Goal: Use online tool/utility: Utilize a website feature to perform a specific function

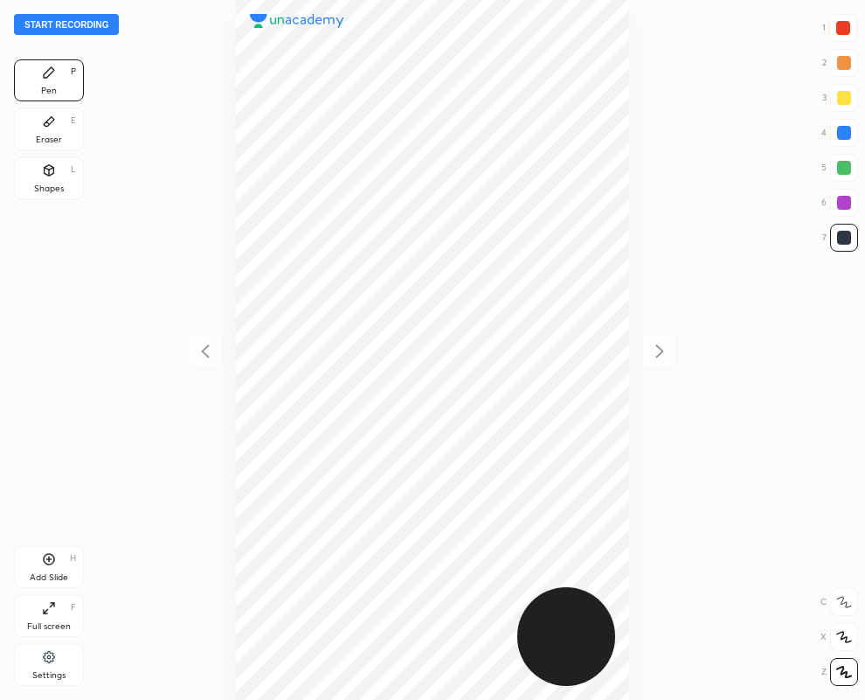
scroll to position [700, 586]
click at [48, 131] on div "Eraser E" at bounding box center [49, 129] width 70 height 42
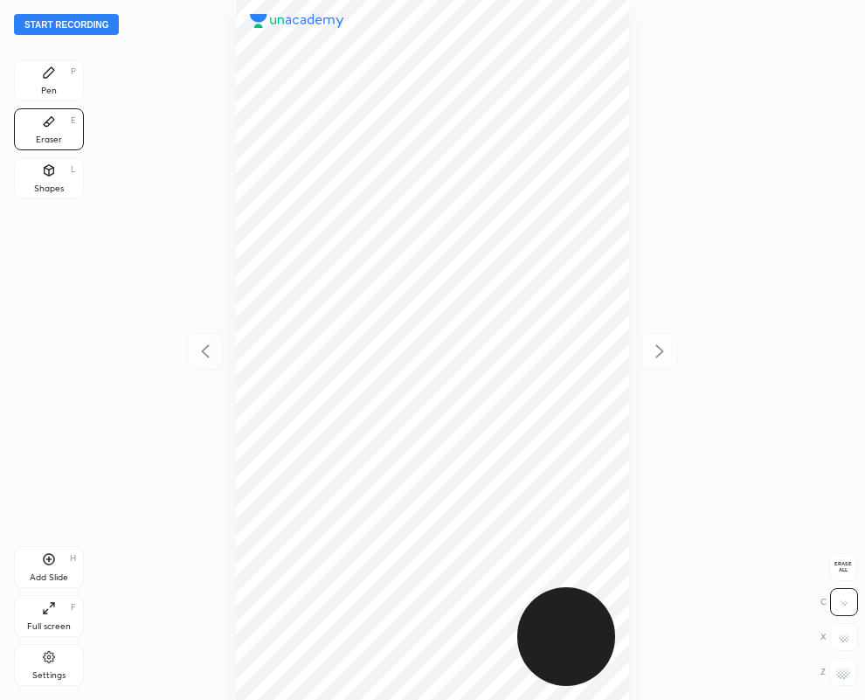
drag, startPoint x: 848, startPoint y: 677, endPoint x: 637, endPoint y: 599, distance: 224.9
click at [842, 673] on g at bounding box center [844, 672] width 14 height 14
click at [43, 87] on div "Pen" at bounding box center [49, 91] width 16 height 9
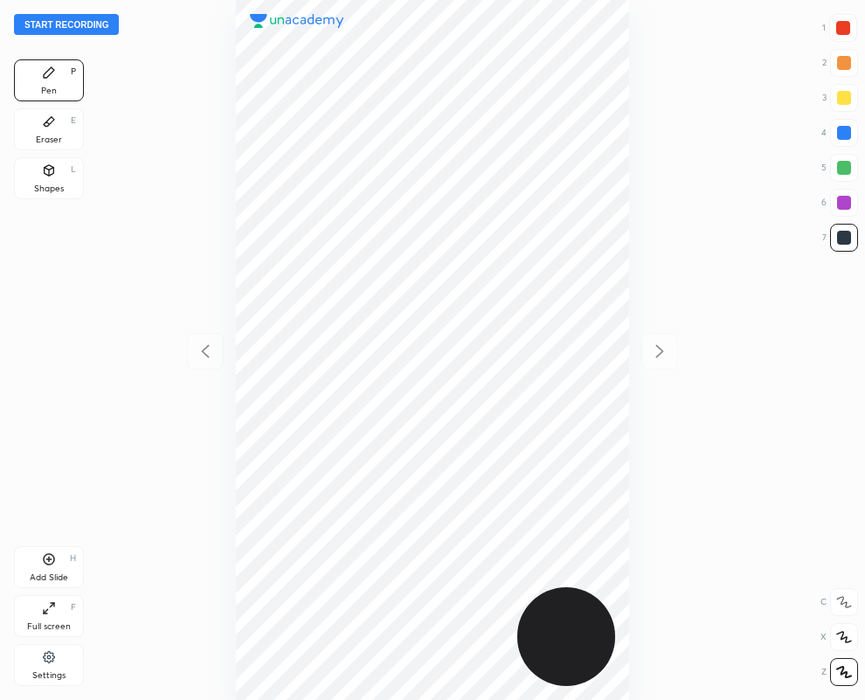
click at [630, 513] on div at bounding box center [433, 350] width 586 height 700
click at [44, 566] on div "Add Slide H" at bounding box center [49, 567] width 70 height 42
click at [840, 136] on div at bounding box center [844, 133] width 14 height 14
click at [846, 33] on div at bounding box center [844, 28] width 14 height 14
click at [56, 135] on div "Eraser" at bounding box center [49, 139] width 26 height 9
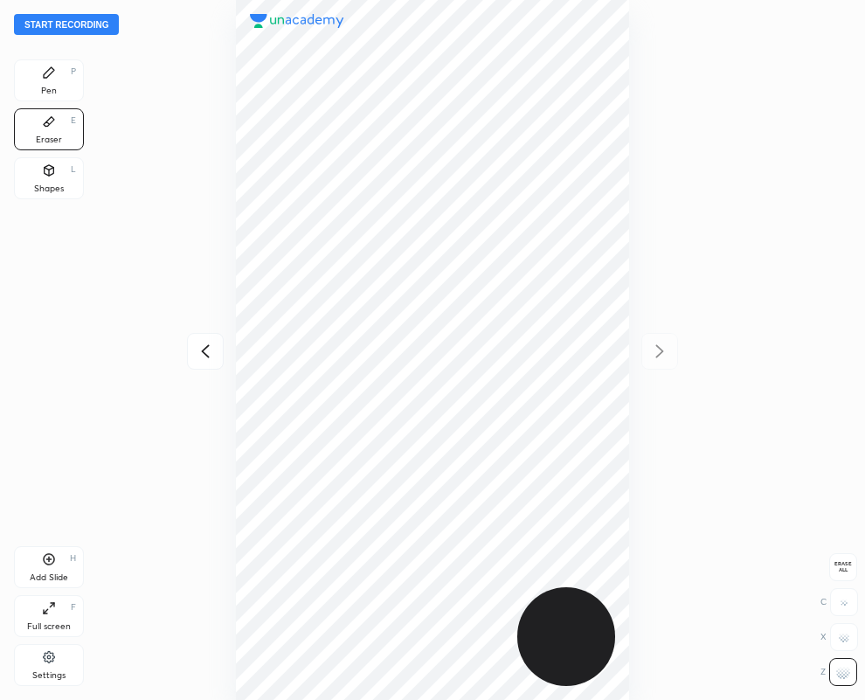
click at [51, 80] on div "Pen P" at bounding box center [49, 80] width 70 height 42
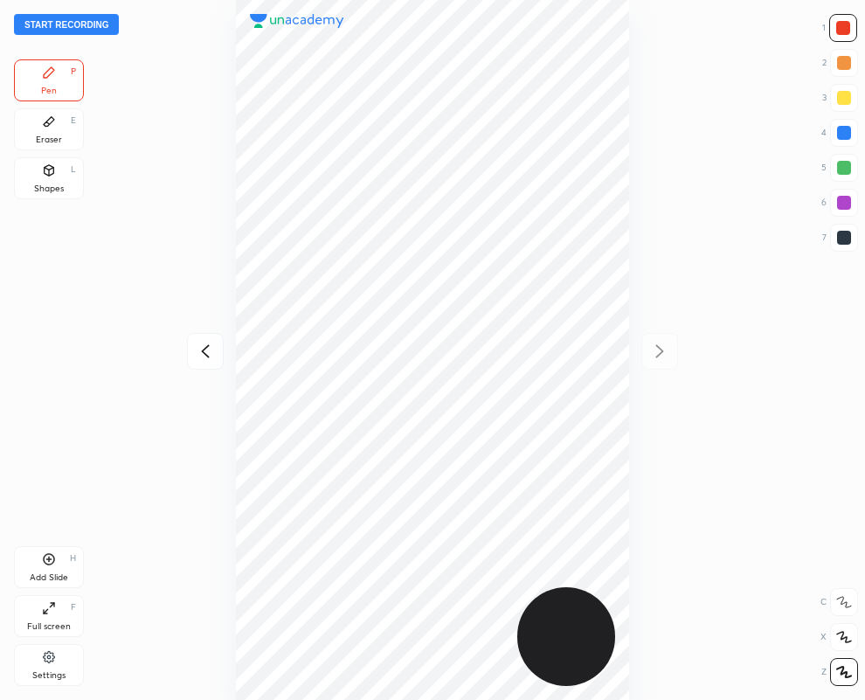
drag, startPoint x: 55, startPoint y: 125, endPoint x: 46, endPoint y: 129, distance: 9.4
click at [49, 125] on icon at bounding box center [49, 122] width 14 height 14
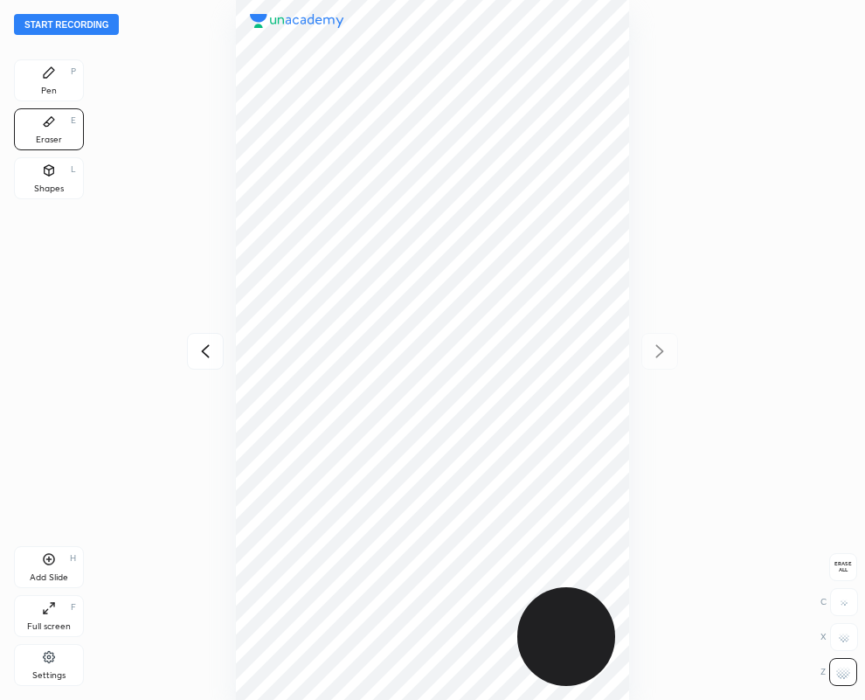
click at [51, 74] on icon at bounding box center [49, 72] width 10 height 10
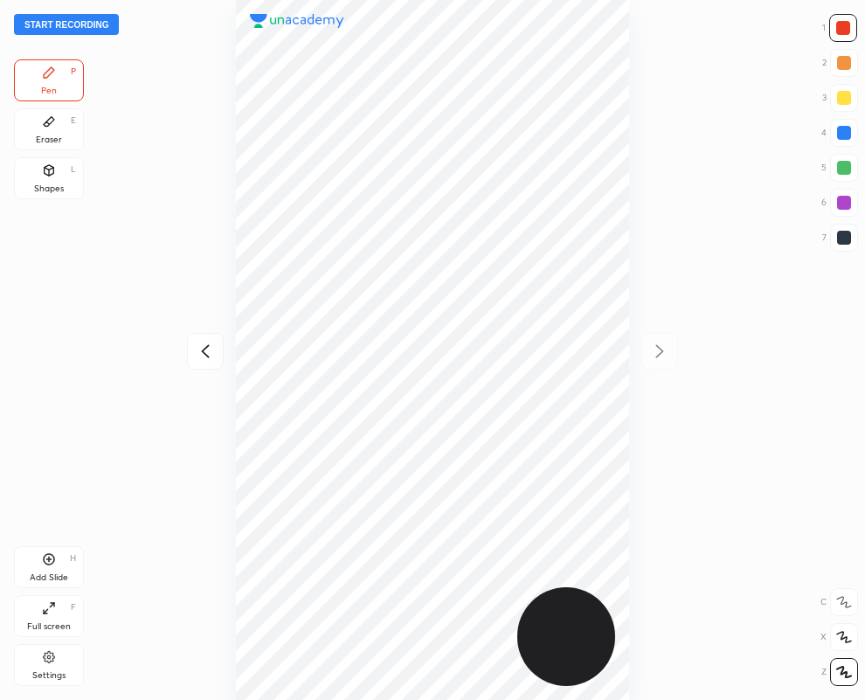
drag, startPoint x: 846, startPoint y: 239, endPoint x: 726, endPoint y: 277, distance: 126.6
click at [844, 243] on div at bounding box center [844, 238] width 14 height 14
click at [202, 351] on icon at bounding box center [205, 350] width 8 height 13
click at [43, 24] on button "Start recording" at bounding box center [66, 24] width 105 height 21
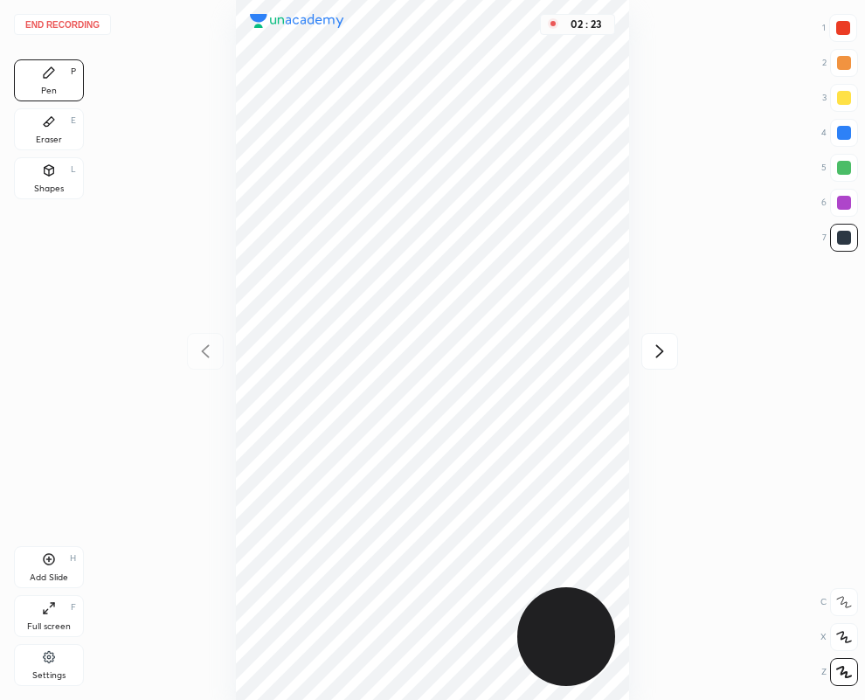
click at [659, 348] on icon at bounding box center [660, 350] width 8 height 13
click at [200, 350] on icon at bounding box center [205, 351] width 21 height 21
click at [660, 348] on icon at bounding box center [660, 350] width 8 height 13
click at [204, 346] on icon at bounding box center [205, 351] width 21 height 21
click at [658, 355] on icon at bounding box center [660, 350] width 8 height 13
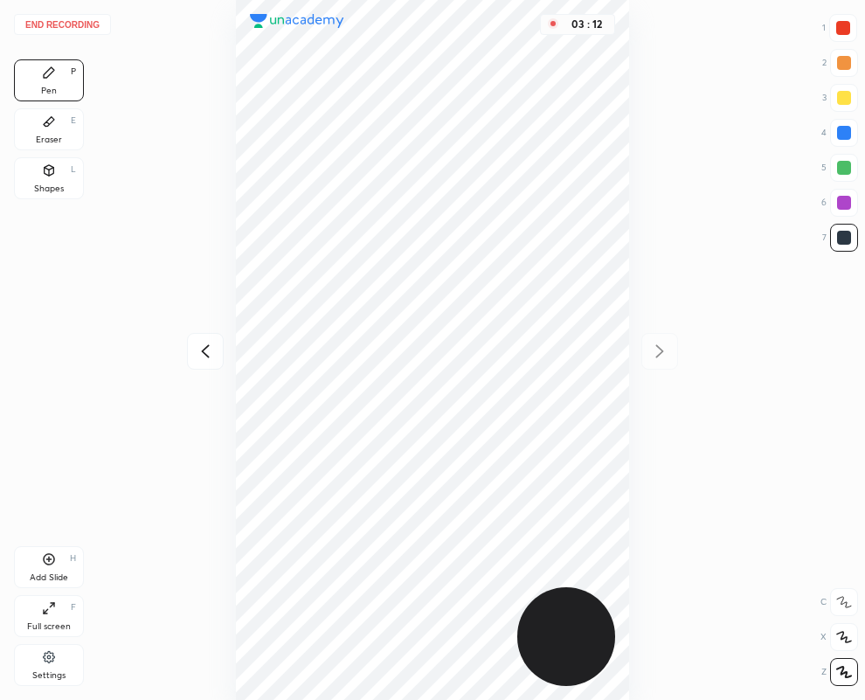
click at [86, 26] on button "End recording" at bounding box center [62, 24] width 97 height 21
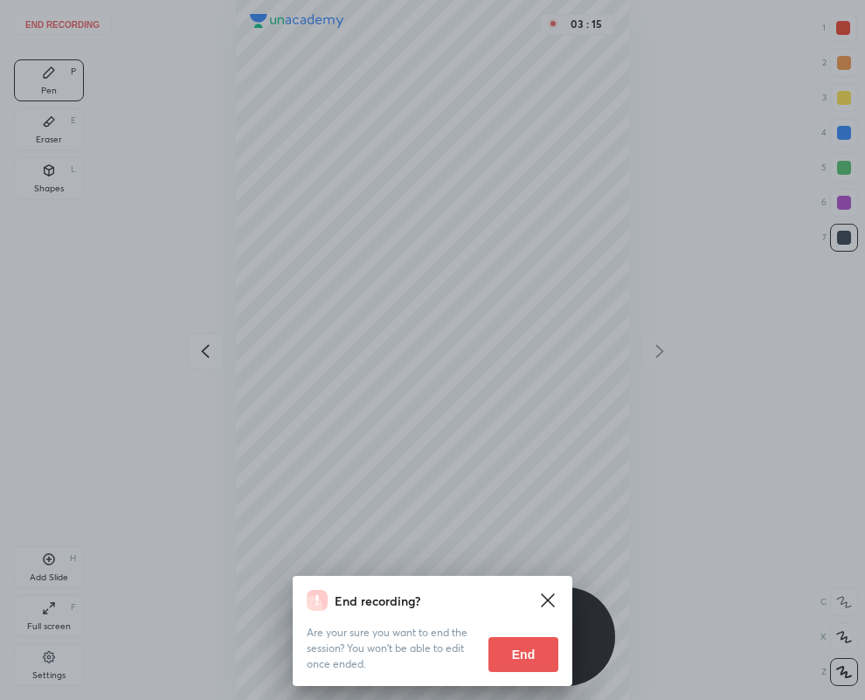
click at [527, 649] on button "End" at bounding box center [524, 654] width 70 height 35
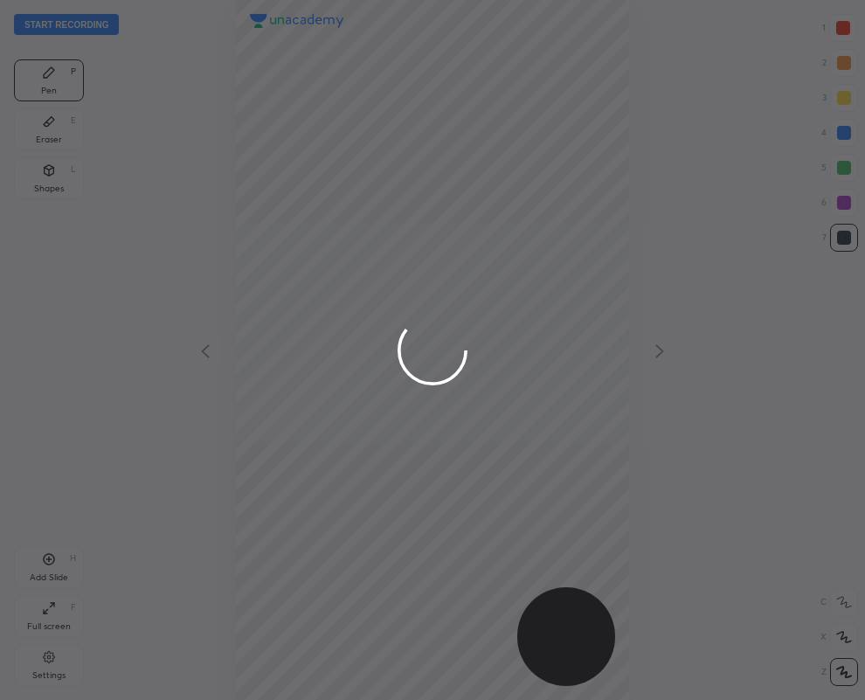
scroll to position [700, 586]
